Goal: Information Seeking & Learning: Learn about a topic

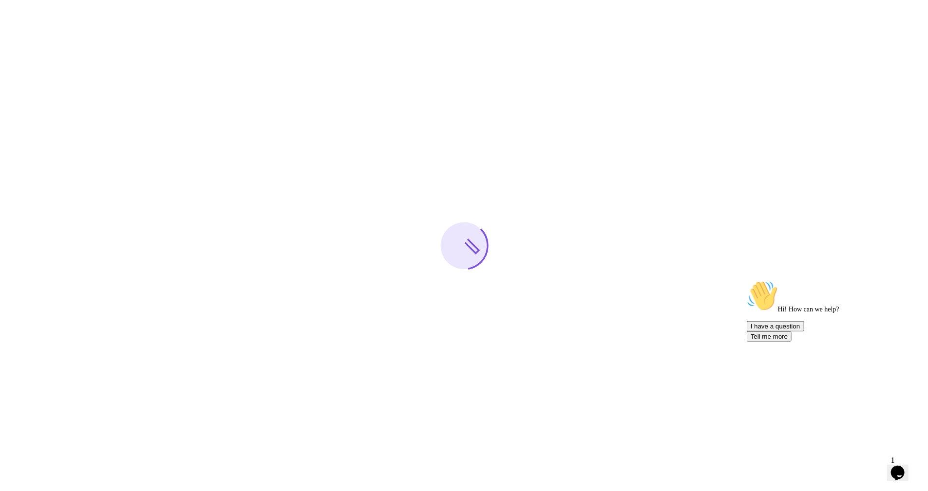
click at [903, 465] on icon "$i18n('chat', 'chat_widget')" at bounding box center [897, 472] width 14 height 15
click at [901, 469] on icon "Close Chat This icon closes the chat window." at bounding box center [895, 475] width 12 height 12
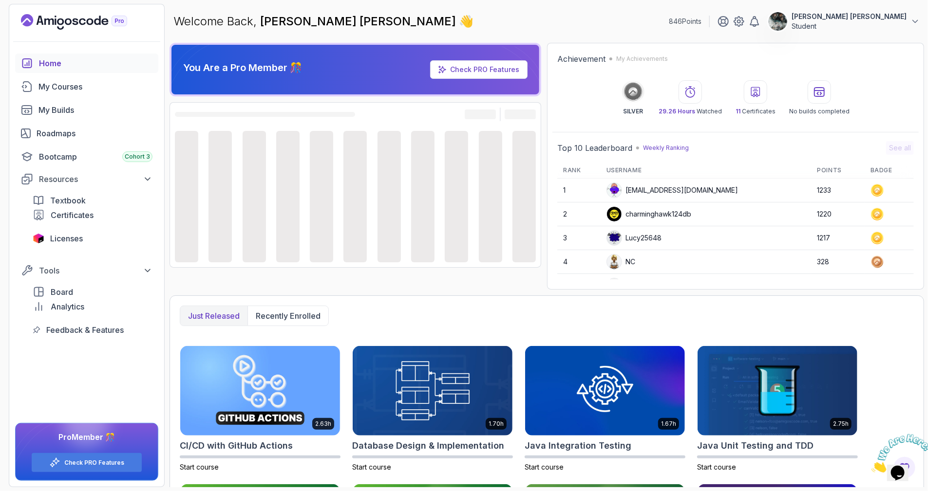
click at [903, 459] on img at bounding box center [901, 453] width 60 height 38
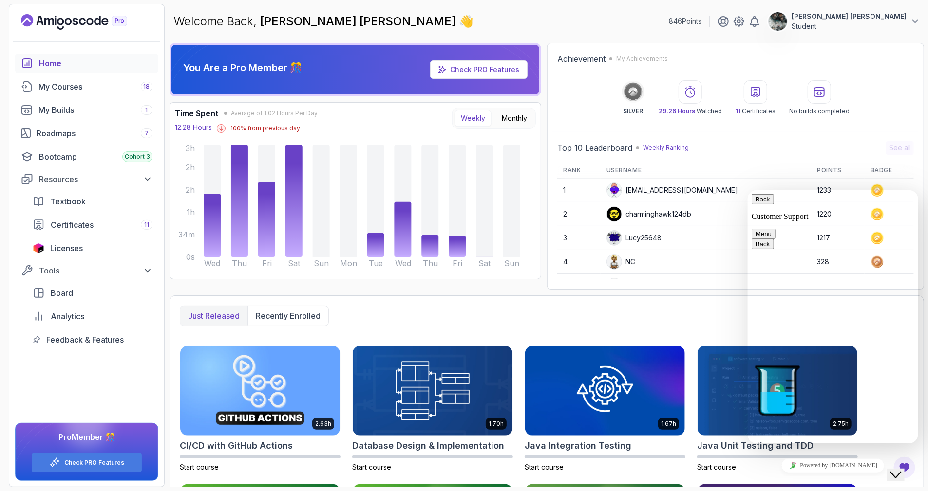
click at [901, 469] on div "Close Chat This icon closes the chat window." at bounding box center [895, 475] width 12 height 12
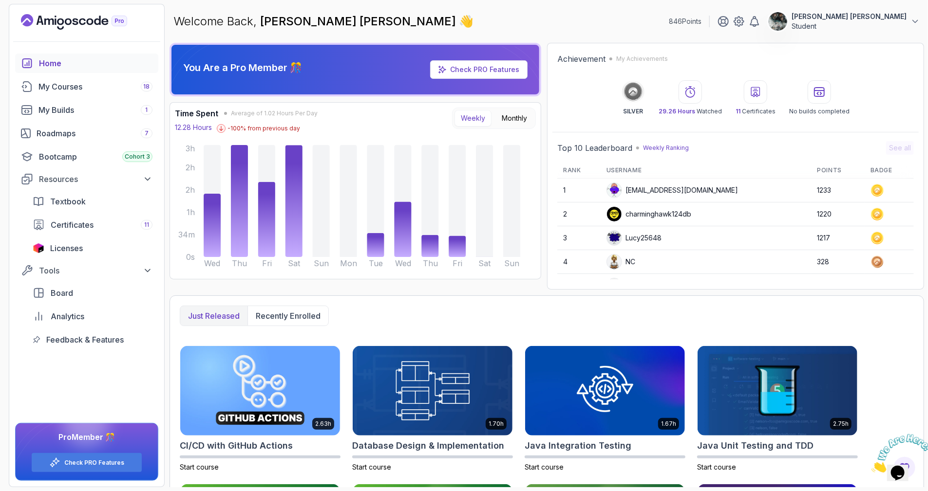
click at [871, 465] on icon "Close" at bounding box center [871, 469] width 0 height 8
click at [94, 88] on div "My Courses 18" at bounding box center [95, 87] width 114 height 12
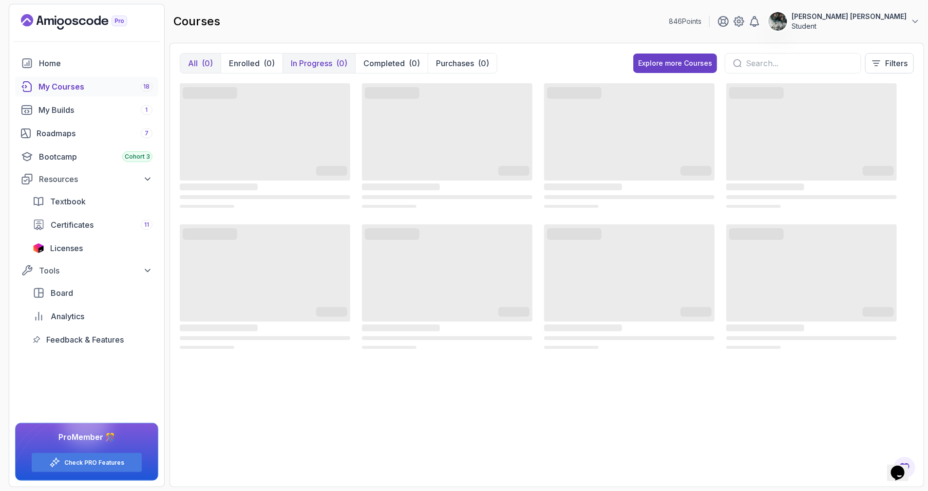
click at [291, 60] on p "In Progress" at bounding box center [311, 63] width 41 height 12
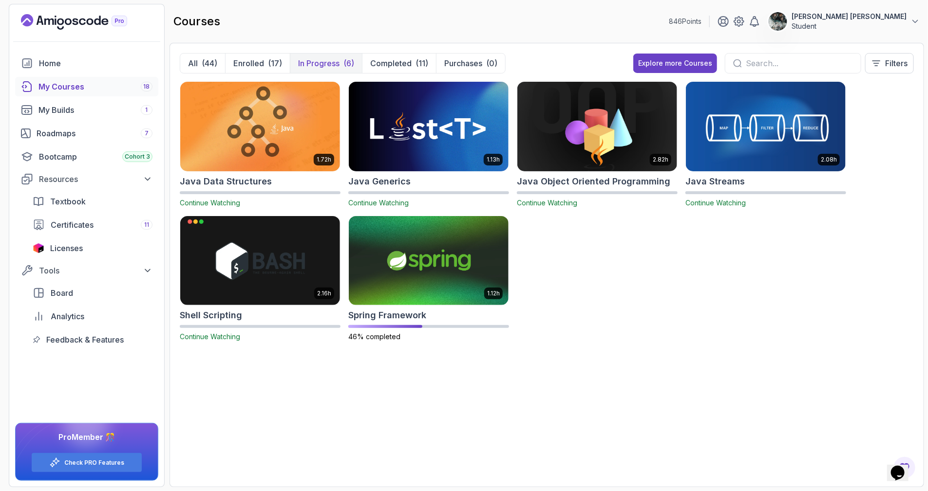
click at [621, 350] on div "1.72h Java Data Structures Continue Watching 1.13h Java Generics Continue Watch…" at bounding box center [547, 217] width 734 height 272
click at [902, 465] on icon "$i18n('chat', 'chat_widget')" at bounding box center [897, 472] width 14 height 15
click at [901, 469] on icon "Close Chat This icon closes the chat window." at bounding box center [895, 475] width 12 height 12
drag, startPoint x: 921, startPoint y: 435, endPoint x: 1789, endPoint y: 867, distance: 969.4
click at [871, 465] on icon "Close" at bounding box center [871, 469] width 0 height 8
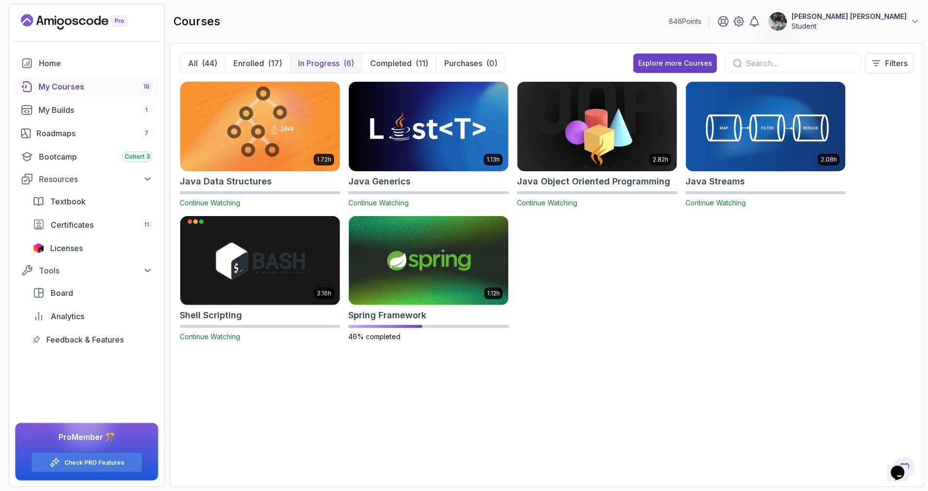
click at [866, 371] on div "1.72h Java Data Structures Continue Watching 1.13h Java Generics Continue Watch…" at bounding box center [547, 279] width 734 height 396
